Goal: Task Accomplishment & Management: Manage account settings

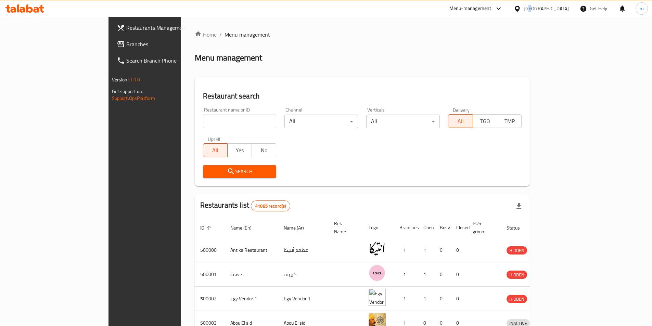
click at [563, 11] on div "Egypt" at bounding box center [545, 9] width 45 height 8
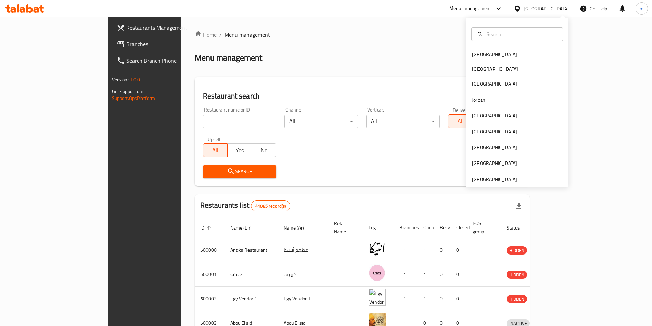
click at [484, 68] on div "Bahrain Egypt Iraq Jordan Kuwait Oman Qatar Saudi Arabia United Arab Emirates" at bounding box center [517, 117] width 103 height 141
click at [492, 179] on div "[GEOGRAPHIC_DATA]" at bounding box center [494, 179] width 45 height 8
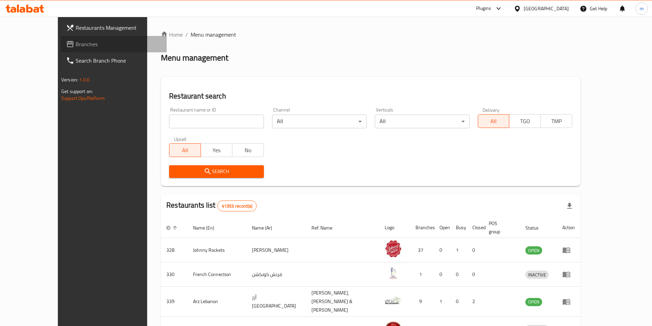
click at [76, 44] on span "Branches" at bounding box center [119, 44] width 86 height 8
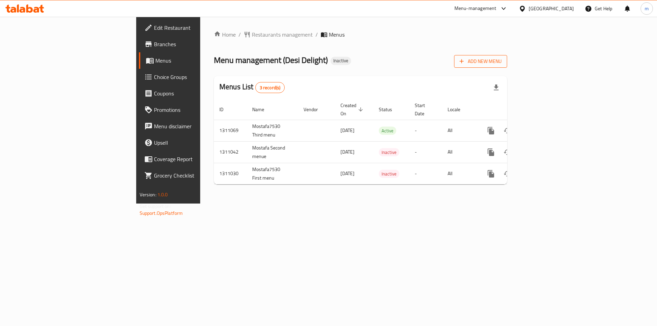
click at [502, 63] on span "Add New Menu" at bounding box center [480, 61] width 42 height 9
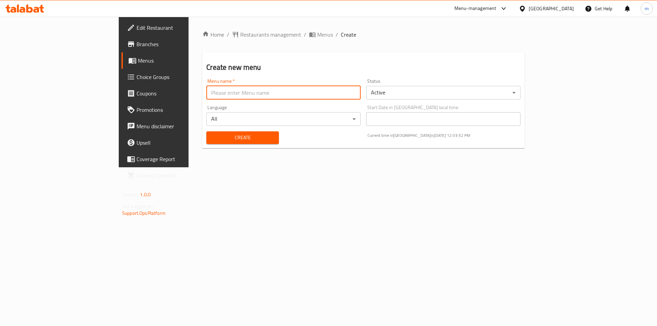
click at [206, 93] on input "text" at bounding box center [283, 93] width 154 height 14
type input "First Menu"
click at [429, 96] on body "​ Menu-management [GEOGRAPHIC_DATA] Get Help m Edit Restaurant Branches Menus C…" at bounding box center [328, 171] width 657 height 309
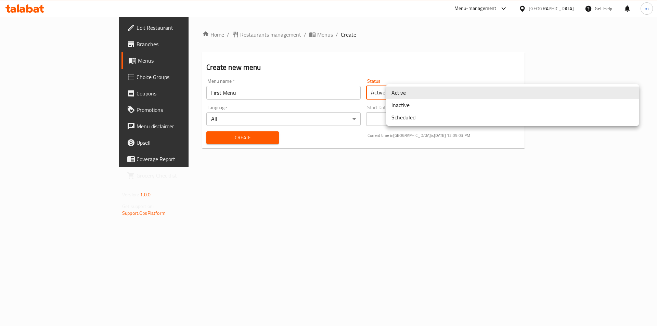
click at [428, 106] on li "Inactive" at bounding box center [512, 105] width 253 height 12
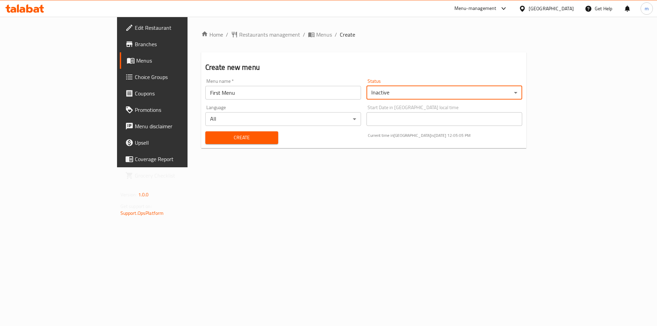
click at [211, 139] on span "Create" at bounding box center [242, 137] width 62 height 9
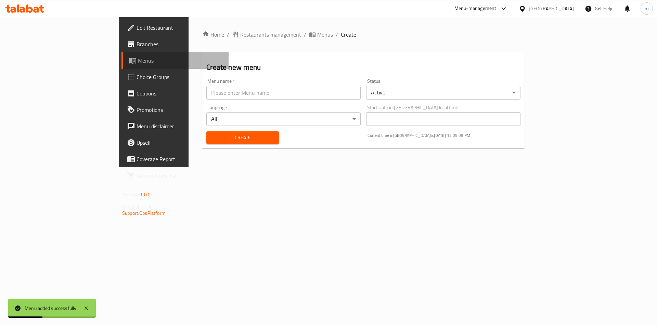
click at [138, 63] on span "Menus" at bounding box center [180, 60] width 85 height 8
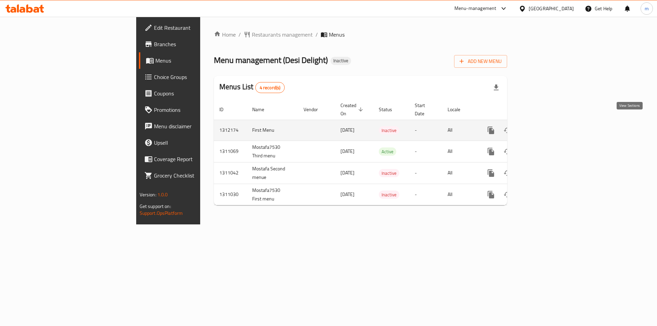
click at [543, 127] on icon "enhanced table" at bounding box center [540, 130] width 6 height 6
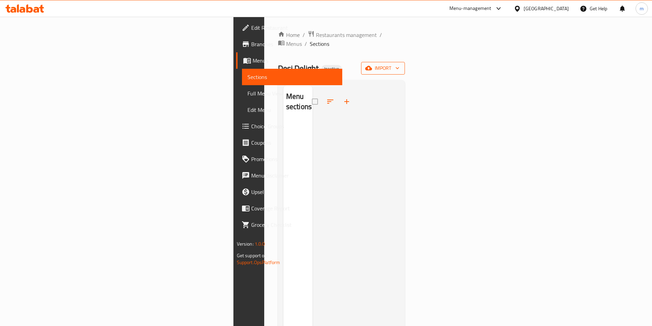
click at [399, 64] on span "import" at bounding box center [382, 68] width 33 height 9
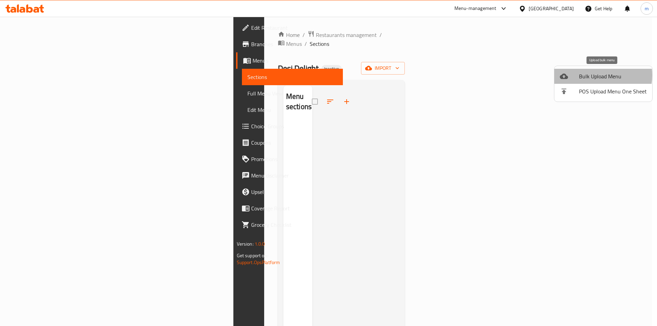
click at [593, 75] on span "Bulk Upload Menu" at bounding box center [613, 76] width 68 height 8
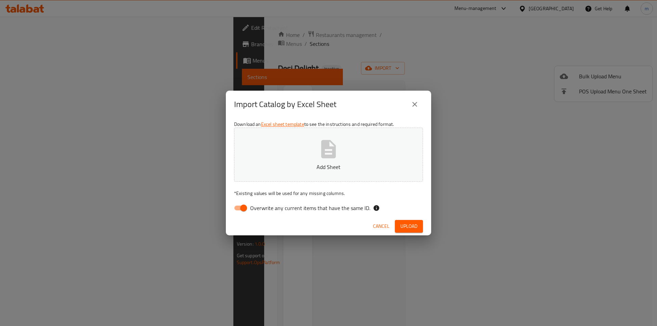
click at [239, 207] on input "Overwrite any current items that have the same ID." at bounding box center [243, 207] width 39 height 13
checkbox input "false"
click at [304, 153] on button "Add Sheet" at bounding box center [328, 155] width 189 height 54
click at [409, 229] on span "Upload" at bounding box center [408, 226] width 17 height 9
click at [412, 106] on icon "close" at bounding box center [415, 104] width 8 height 8
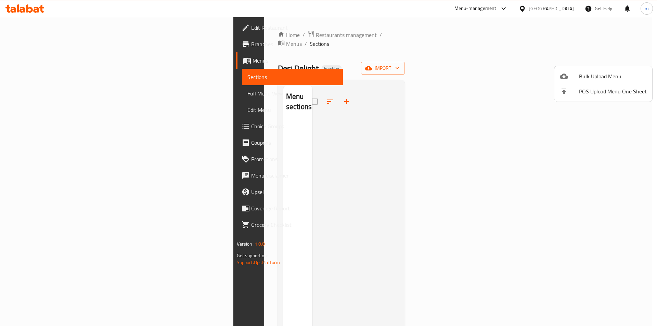
click at [578, 78] on div at bounding box center [569, 76] width 19 height 8
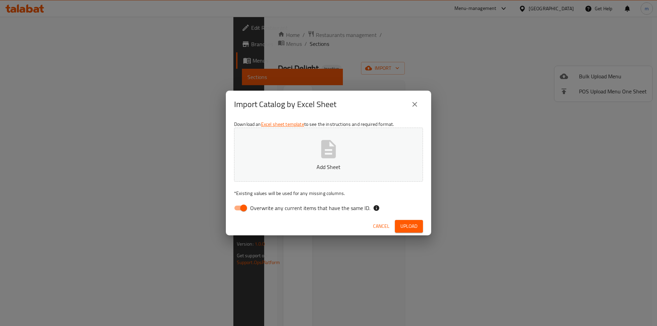
click at [330, 155] on icon "button" at bounding box center [328, 149] width 15 height 18
click at [246, 212] on input "Overwrite any current items that have the same ID." at bounding box center [243, 207] width 39 height 13
checkbox input "false"
click at [403, 224] on span "Upload" at bounding box center [408, 226] width 17 height 9
click at [418, 105] on icon "close" at bounding box center [415, 104] width 8 height 8
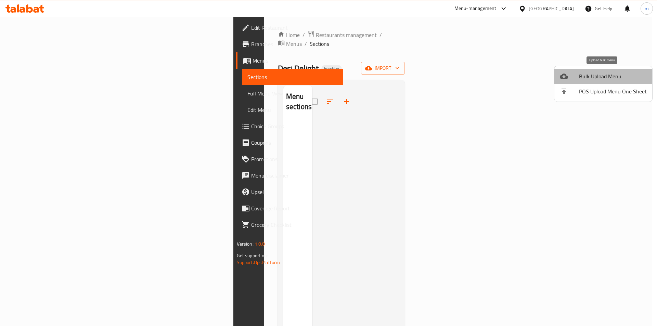
click at [604, 74] on span "Bulk Upload Menu" at bounding box center [613, 76] width 68 height 8
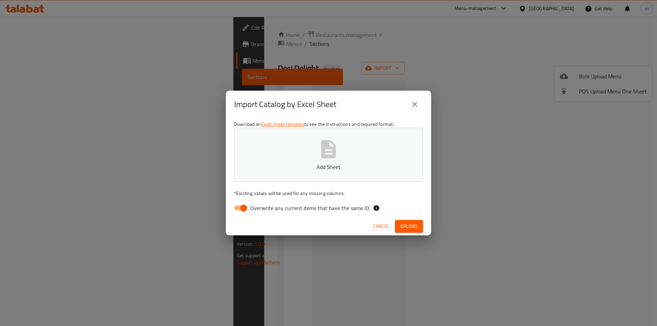
click at [230, 207] on div "Download an Excel sheet template to see the instructions and required format. A…" at bounding box center [328, 167] width 205 height 99
click at [241, 208] on input "Overwrite any current items that have the same ID." at bounding box center [243, 207] width 39 height 13
checkbox input "false"
click at [291, 154] on button "Add Sheet" at bounding box center [328, 155] width 189 height 54
click at [408, 221] on button "Upload" at bounding box center [409, 226] width 28 height 13
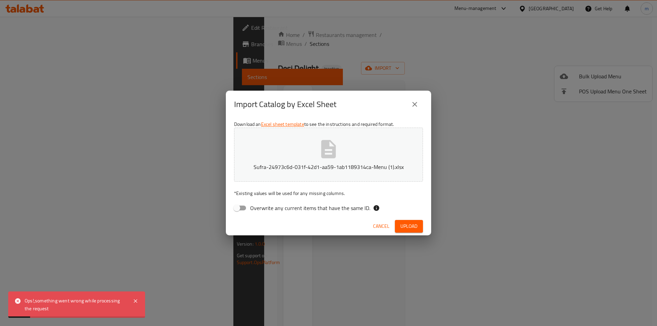
click at [317, 170] on p "Sufra-24973c6d-031f-42d1-aa59-1ab1189314ca-Menu (1).xlsx" at bounding box center [329, 167] width 168 height 8
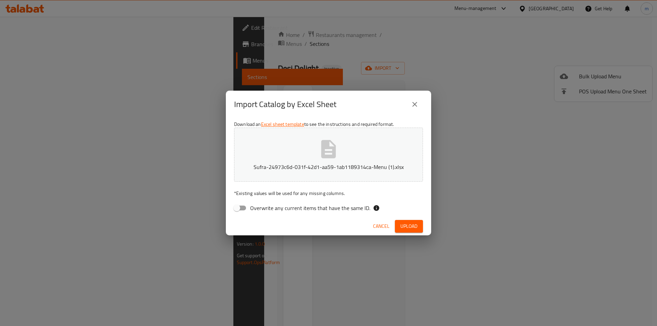
click at [557, 161] on div "Import Catalog by Excel Sheet Download an Excel sheet template to see the instr…" at bounding box center [328, 163] width 657 height 326
click at [415, 106] on icon "close" at bounding box center [415, 104] width 8 height 8
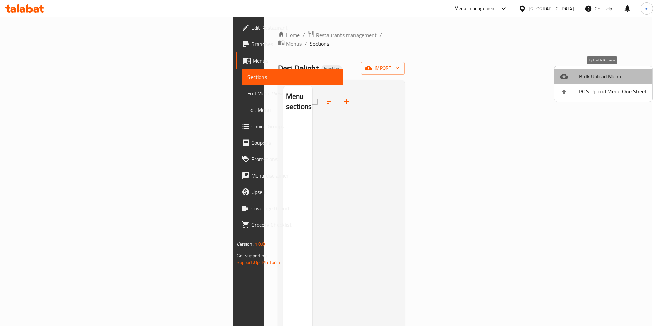
click at [584, 82] on li "Bulk Upload Menu" at bounding box center [603, 76] width 98 height 15
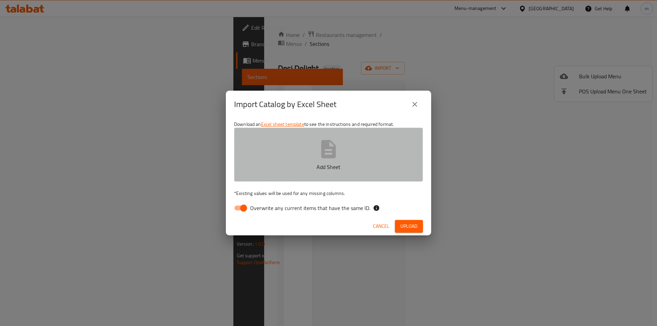
click at [394, 159] on button "Add Sheet" at bounding box center [328, 155] width 189 height 54
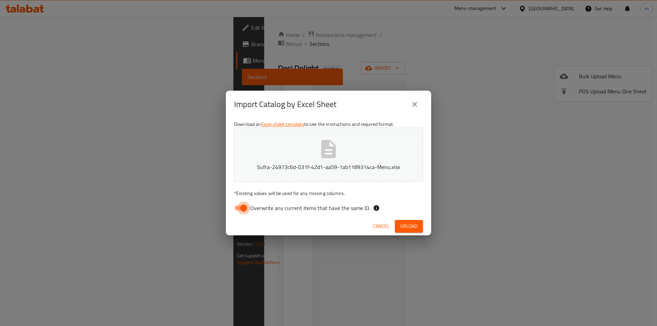
click at [243, 209] on input "Overwrite any current items that have the same ID." at bounding box center [243, 207] width 39 height 13
checkbox input "false"
click at [405, 226] on span "Upload" at bounding box center [408, 226] width 17 height 9
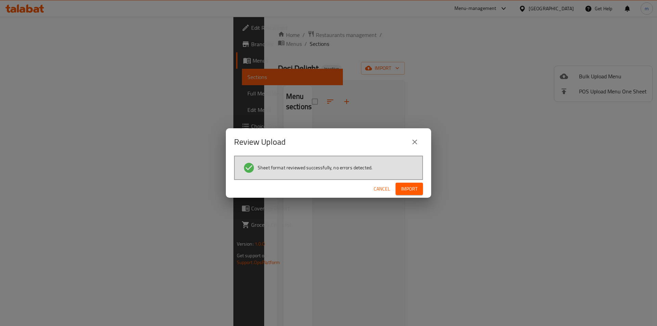
click at [415, 188] on span "Import" at bounding box center [409, 189] width 16 height 9
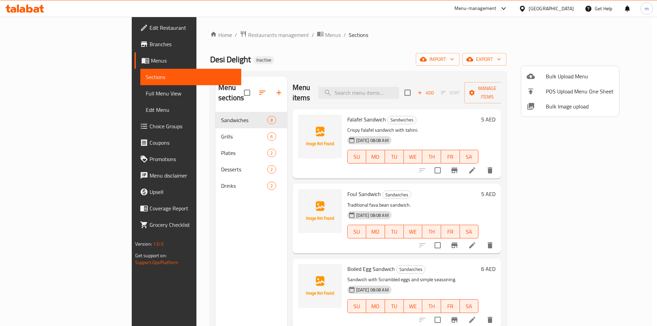
click at [24, 61] on div at bounding box center [328, 163] width 657 height 326
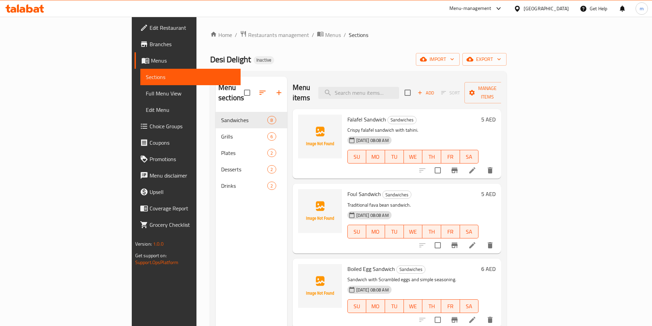
click at [134, 56] on link "Menus" at bounding box center [187, 60] width 106 height 16
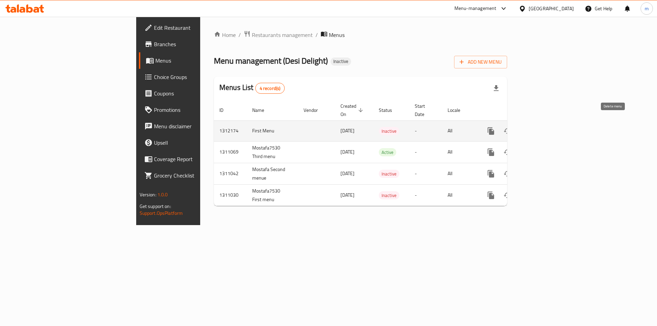
click at [526, 128] on icon "enhanced table" at bounding box center [523, 131] width 5 height 6
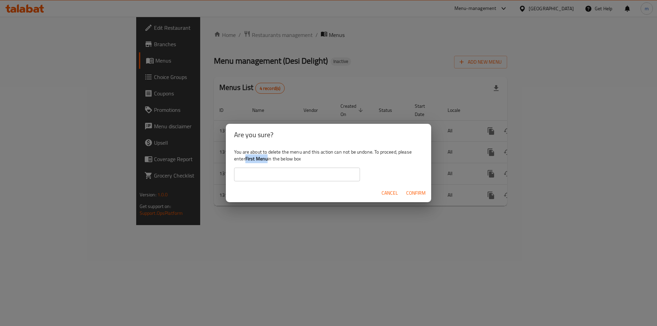
drag, startPoint x: 246, startPoint y: 159, endPoint x: 267, endPoint y: 161, distance: 21.0
click at [267, 161] on b "First Menu" at bounding box center [256, 158] width 23 height 9
copy b "First Menu"
click at [275, 172] on input "text" at bounding box center [297, 175] width 126 height 14
paste input "First Menu"
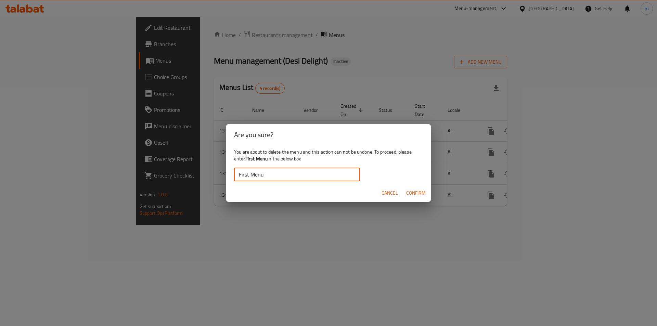
type input "First Menu"
click at [414, 190] on span "Confirm" at bounding box center [415, 193] width 19 height 9
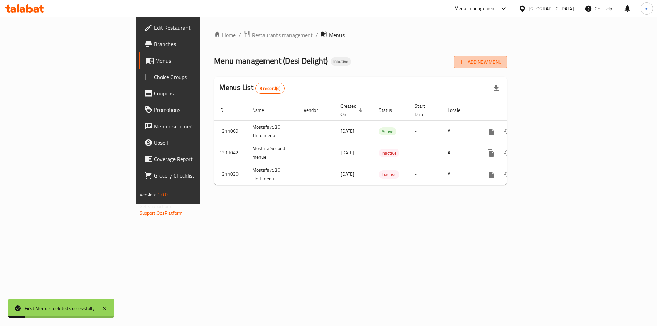
click at [502, 62] on span "Add New Menu" at bounding box center [480, 62] width 42 height 9
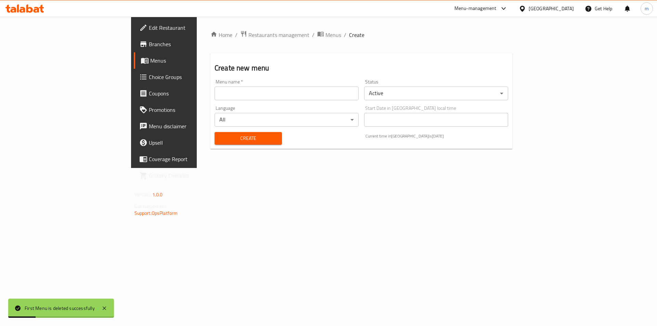
click at [252, 99] on input "text" at bounding box center [286, 94] width 144 height 14
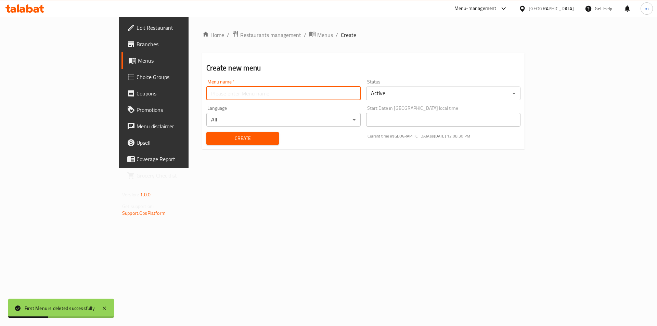
type input "ب"
click at [330, 93] on input "First Menu" at bounding box center [283, 94] width 154 height 14
click at [206, 95] on input "First Menu" at bounding box center [283, 94] width 154 height 14
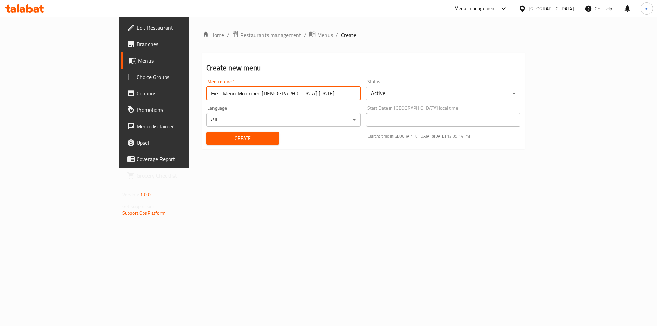
type input "First Menu Moahmed [DEMOGRAPHIC_DATA] [DATE]"
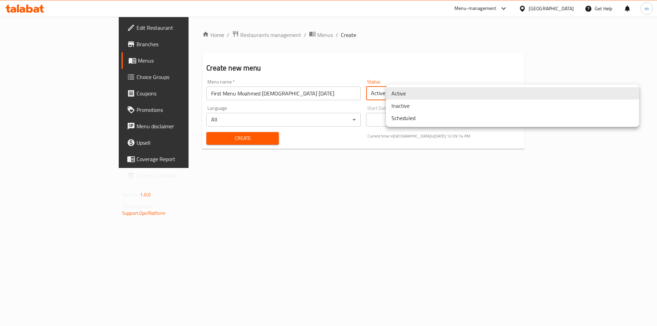
click at [433, 94] on body "​ Menu-management [GEOGRAPHIC_DATA] Get Help m Edit Restaurant Branches Menus C…" at bounding box center [328, 171] width 657 height 309
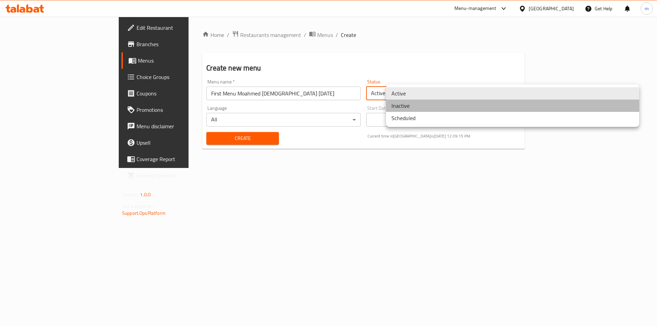
click at [414, 109] on li "Inactive" at bounding box center [512, 106] width 253 height 12
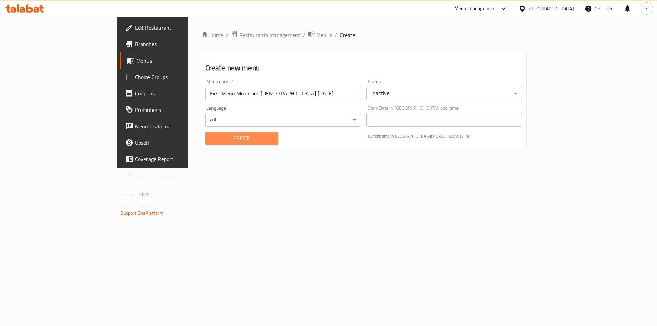
click at [211, 138] on span "Create" at bounding box center [242, 138] width 62 height 9
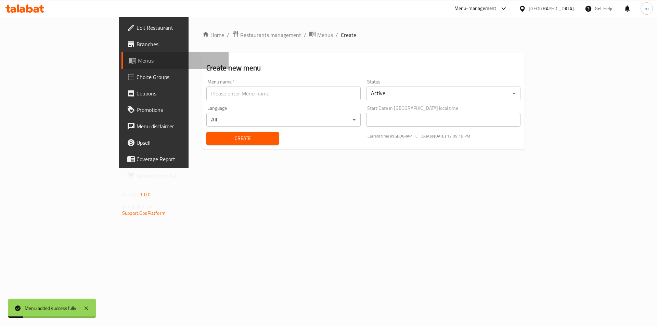
click at [138, 65] on span "Menus" at bounding box center [180, 60] width 85 height 8
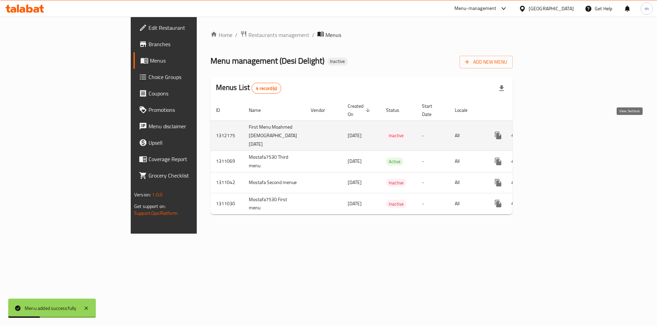
click at [550, 132] on icon "enhanced table" at bounding box center [547, 135] width 6 height 6
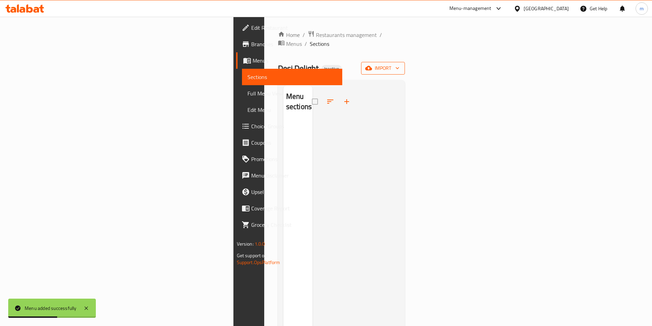
click at [399, 64] on span "import" at bounding box center [382, 68] width 33 height 9
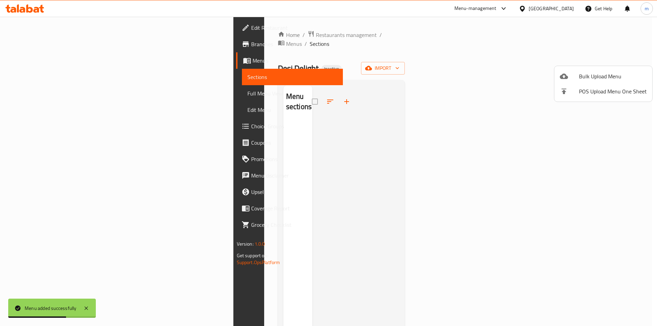
click at [623, 151] on div at bounding box center [328, 163] width 657 height 326
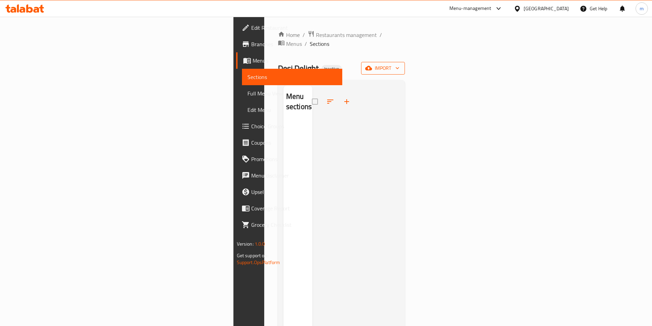
click at [372, 65] on icon "button" at bounding box center [368, 68] width 7 height 7
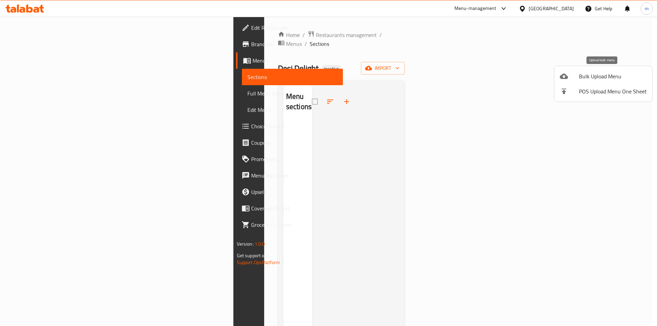
click at [606, 81] on li "Bulk Upload Menu" at bounding box center [603, 76] width 98 height 15
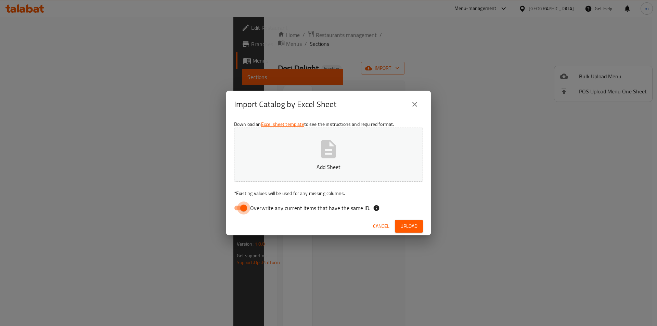
click at [241, 209] on input "Overwrite any current items that have the same ID." at bounding box center [243, 207] width 39 height 13
checkbox input "false"
click at [326, 158] on icon "button" at bounding box center [328, 149] width 15 height 18
click at [406, 222] on span "Upload" at bounding box center [408, 226] width 17 height 9
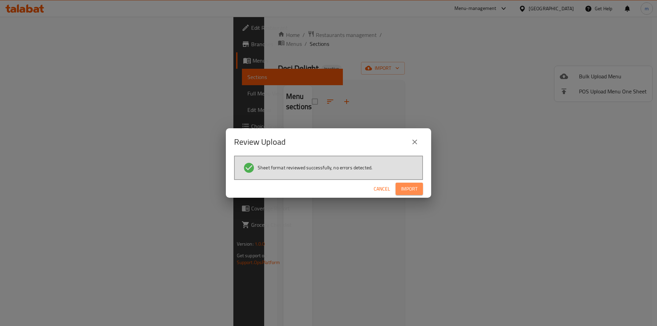
click at [412, 193] on button "Import" at bounding box center [408, 189] width 27 height 13
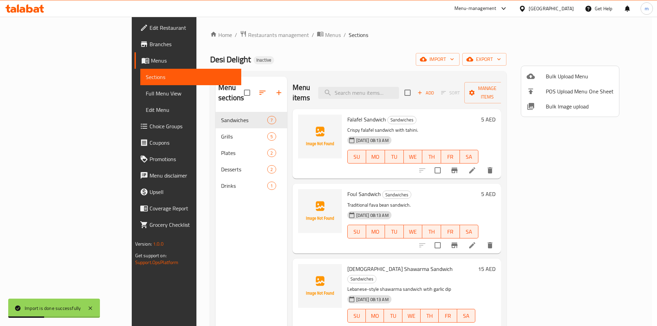
click at [440, 39] on div at bounding box center [328, 163] width 657 height 326
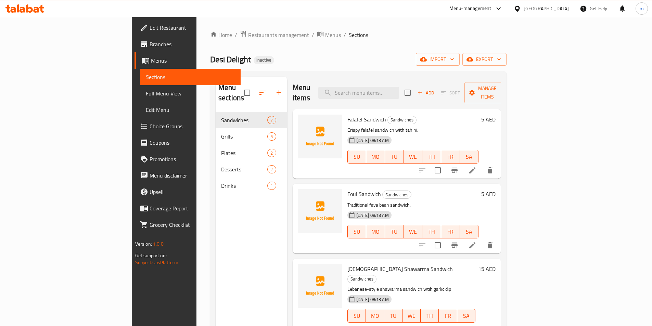
click at [146, 97] on span "Full Menu View" at bounding box center [190, 93] width 89 height 8
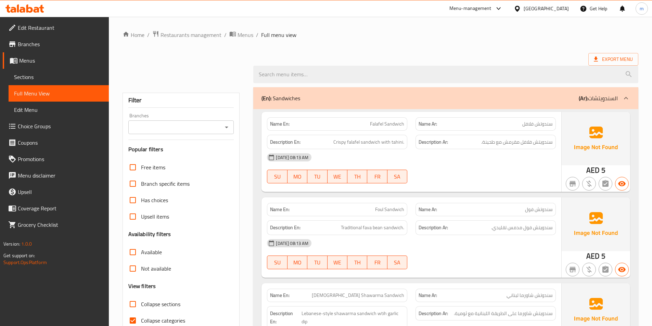
scroll to position [68, 0]
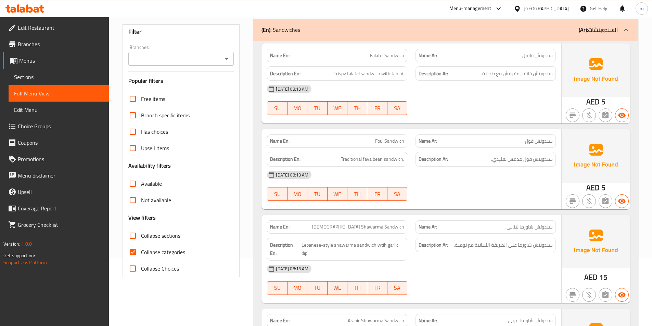
click at [165, 250] on span "Collapse categories" at bounding box center [163, 252] width 44 height 8
click at [141, 250] on input "Collapse categories" at bounding box center [133, 252] width 16 height 16
checkbox input "false"
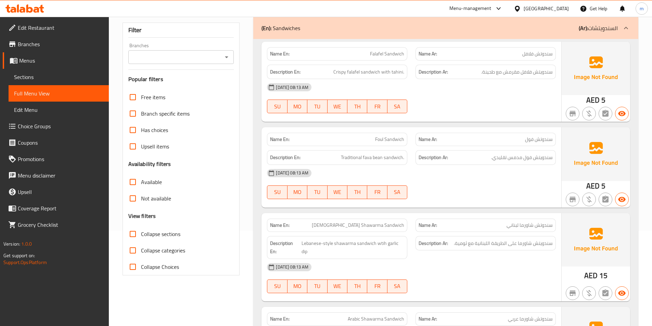
scroll to position [0, 0]
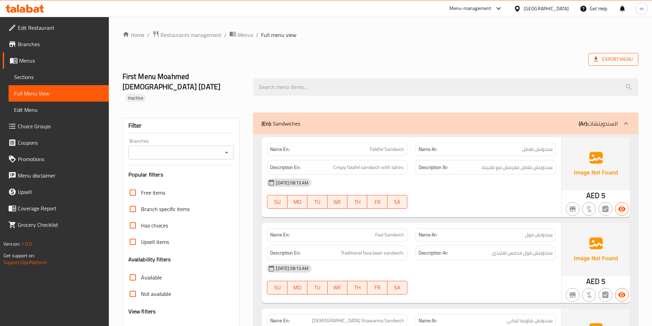
click at [616, 60] on span "Export Menu" at bounding box center [613, 59] width 39 height 9
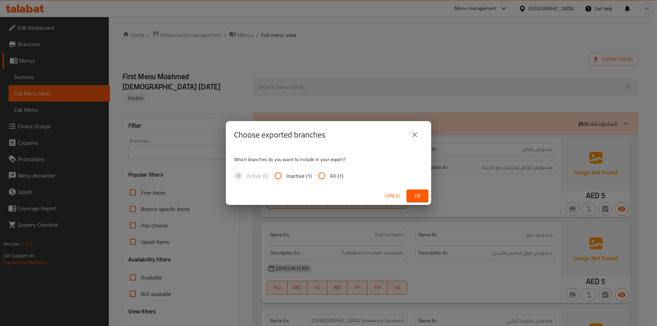
click at [338, 182] on label "All (1)" at bounding box center [328, 176] width 30 height 16
click at [330, 182] on input "All (1)" at bounding box center [321, 176] width 16 height 16
radio input "true"
click at [417, 199] on span "Ok" at bounding box center [417, 196] width 11 height 9
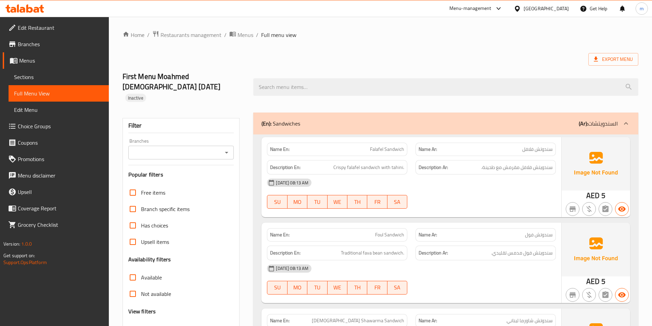
click at [414, 56] on div "Export Menu" at bounding box center [380, 59] width 516 height 13
click at [33, 64] on span "Menus" at bounding box center [61, 60] width 84 height 8
